Goal: Leave review/rating: Leave review/rating

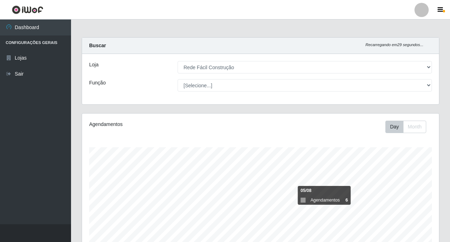
select select "318"
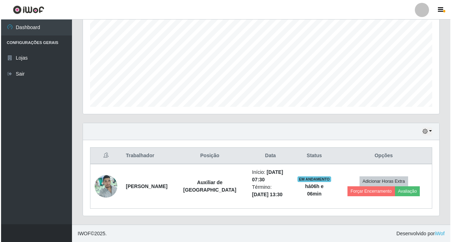
scroll to position [147, 0]
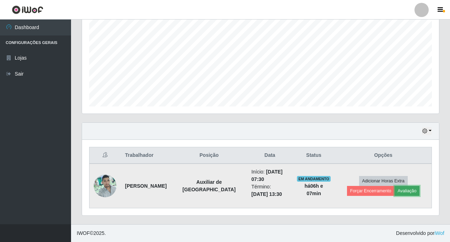
click at [412, 191] on button "Avaliação" at bounding box center [406, 191] width 25 height 10
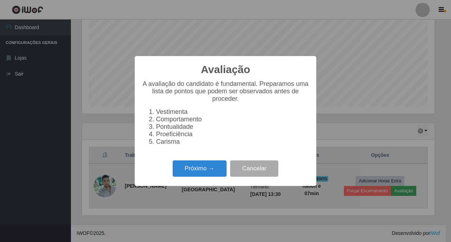
scroll to position [147, 353]
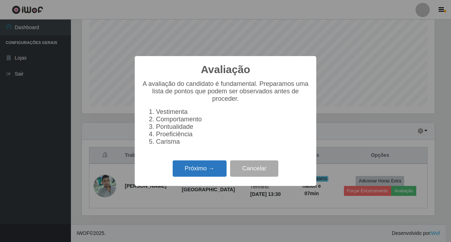
click at [203, 172] on button "Próximo →" at bounding box center [200, 168] width 54 height 17
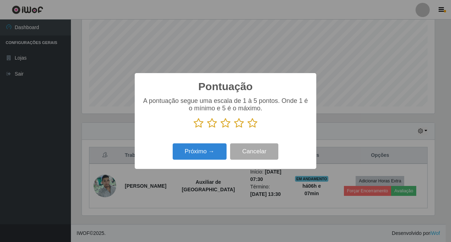
scroll to position [354628, 354422]
click at [252, 126] on icon at bounding box center [253, 123] width 10 height 11
click at [248, 128] on input "radio" at bounding box center [248, 128] width 0 height 0
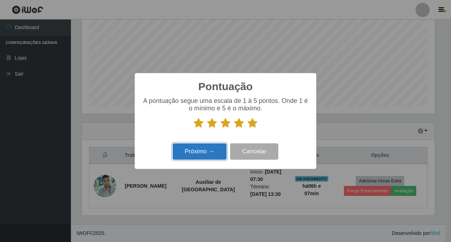
click at [200, 154] on button "Próximo →" at bounding box center [200, 151] width 54 height 17
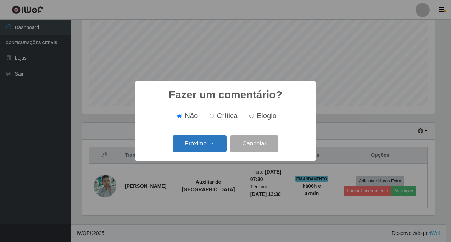
click at [204, 149] on button "Próximo →" at bounding box center [200, 143] width 54 height 17
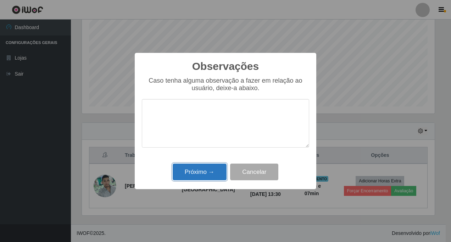
click at [218, 176] on button "Próximo →" at bounding box center [200, 172] width 54 height 17
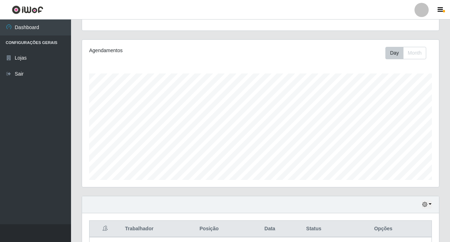
scroll to position [147, 0]
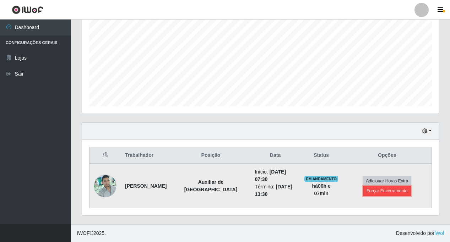
click at [391, 192] on button "Forçar Encerramento" at bounding box center [387, 191] width 48 height 10
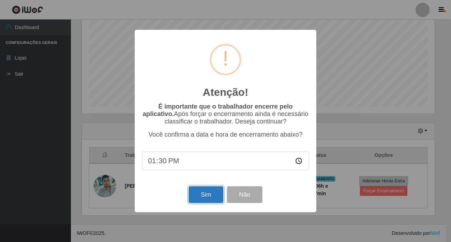
click at [207, 197] on button "Sim" at bounding box center [206, 194] width 34 height 17
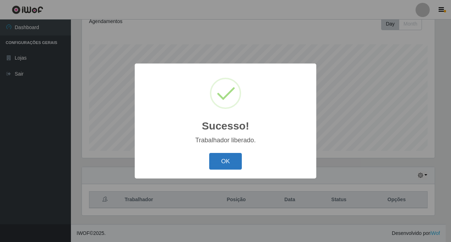
click at [220, 163] on button "OK" at bounding box center [225, 161] width 33 height 17
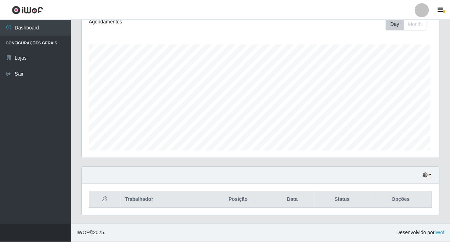
scroll to position [147, 357]
click at [429, 175] on button "button" at bounding box center [426, 175] width 10 height 8
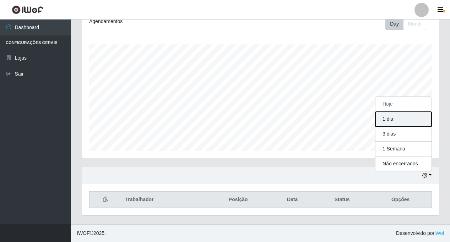
click at [392, 121] on button "1 dia" at bounding box center [403, 119] width 56 height 15
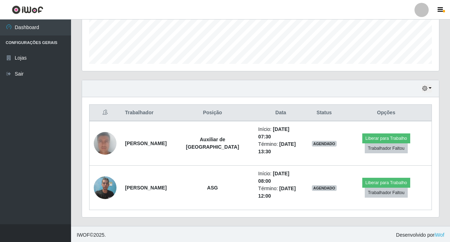
scroll to position [192, 0]
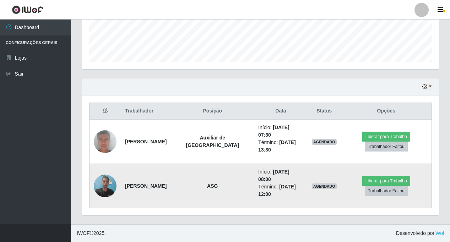
click at [106, 186] on img at bounding box center [105, 186] width 23 height 30
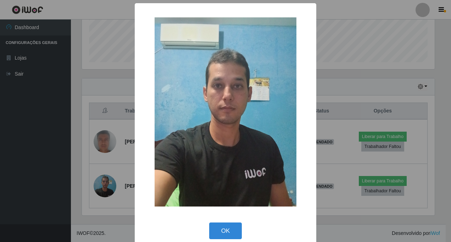
click at [106, 186] on div "× OK Cancel" at bounding box center [225, 121] width 451 height 242
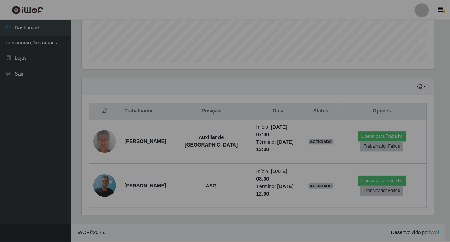
scroll to position [147, 357]
